Goal: Task Accomplishment & Management: Complete application form

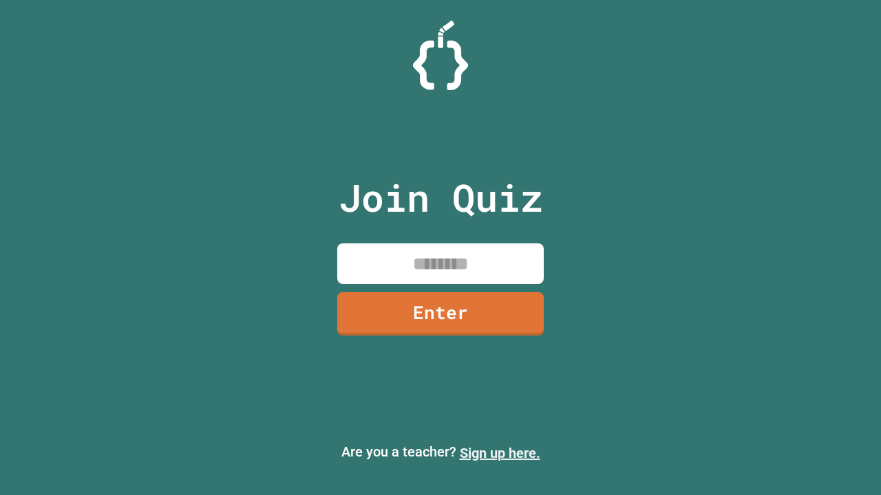
click at [500, 453] on link "Sign up here." at bounding box center [500, 453] width 81 height 17
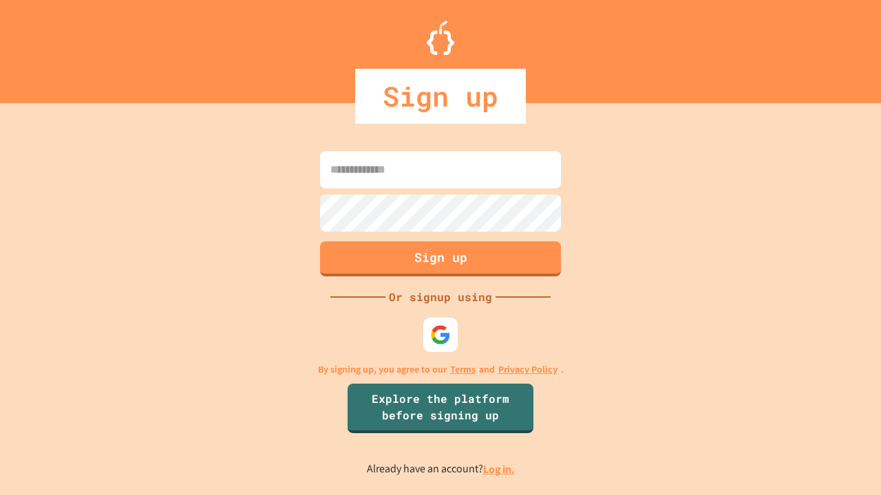
click at [500, 469] on link "Log in." at bounding box center [499, 469] width 32 height 14
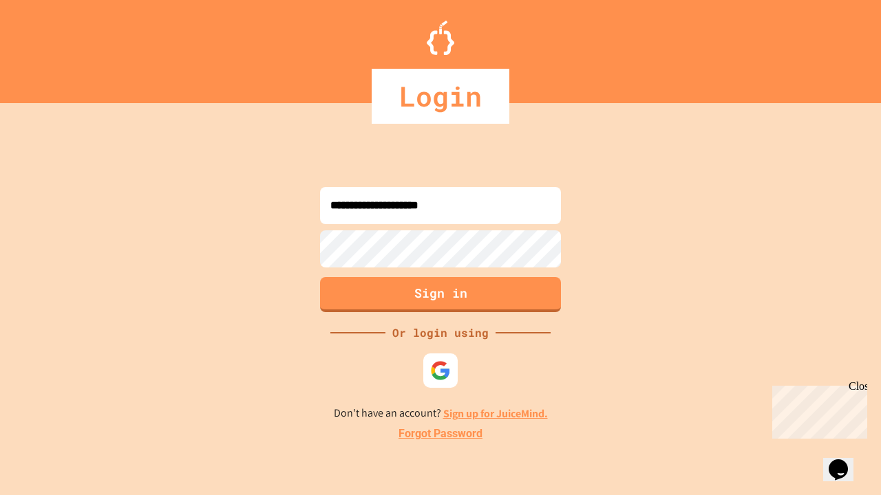
type input "**********"
